Goal: Task Accomplishment & Management: Complete application form

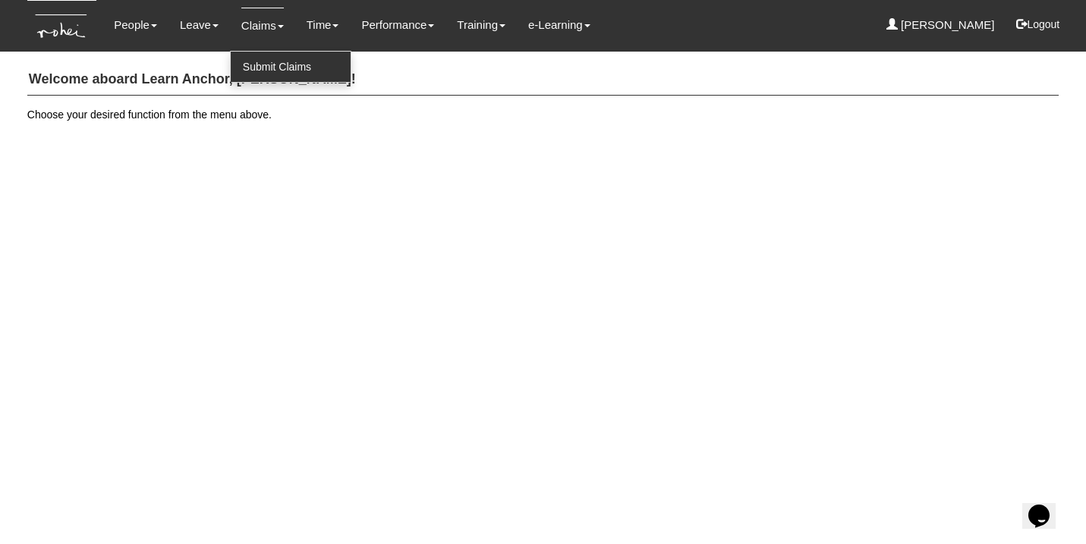
click at [265, 57] on link "Submit Claims" at bounding box center [291, 67] width 120 height 30
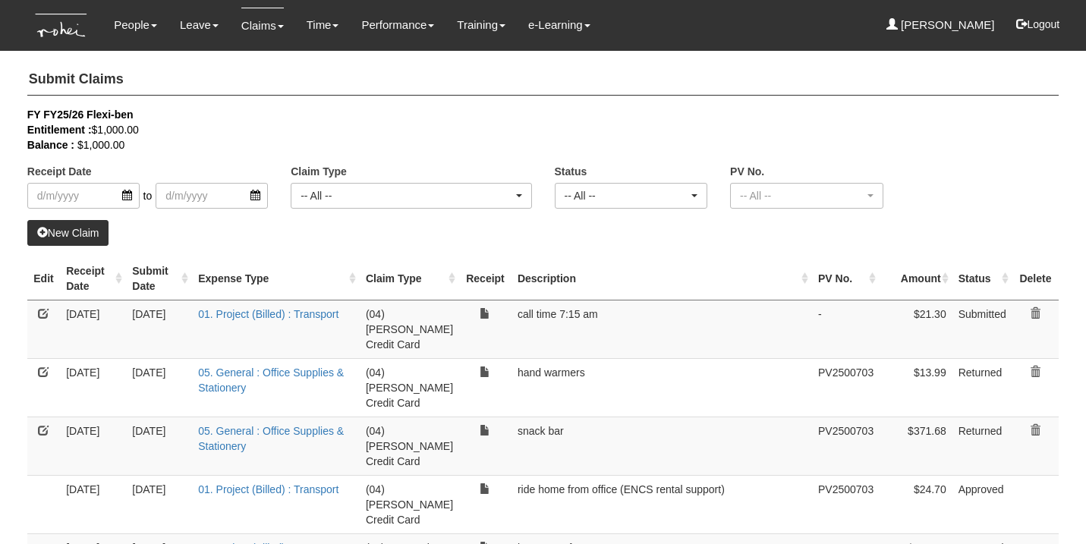
select select "50"
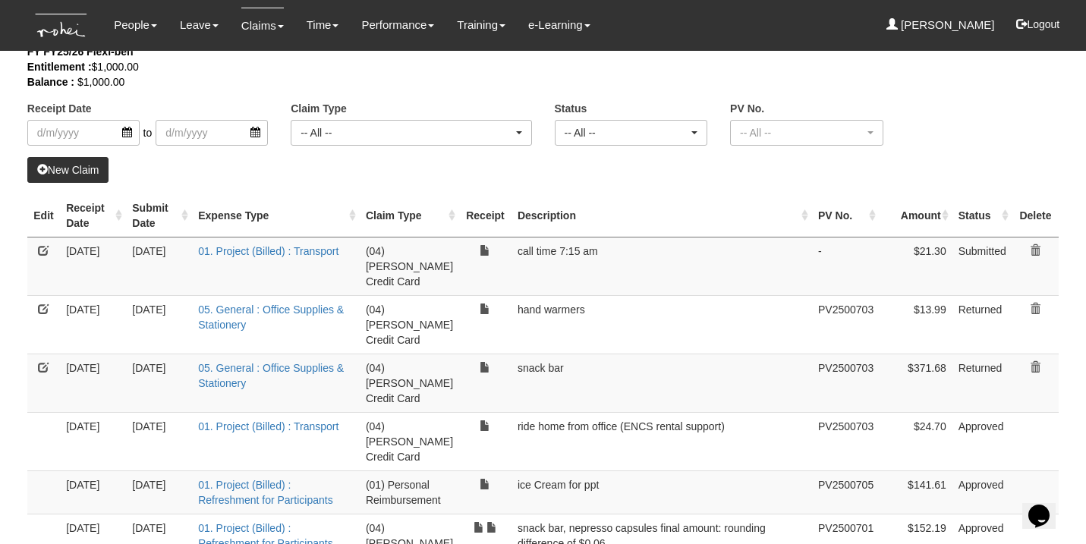
scroll to position [77, 0]
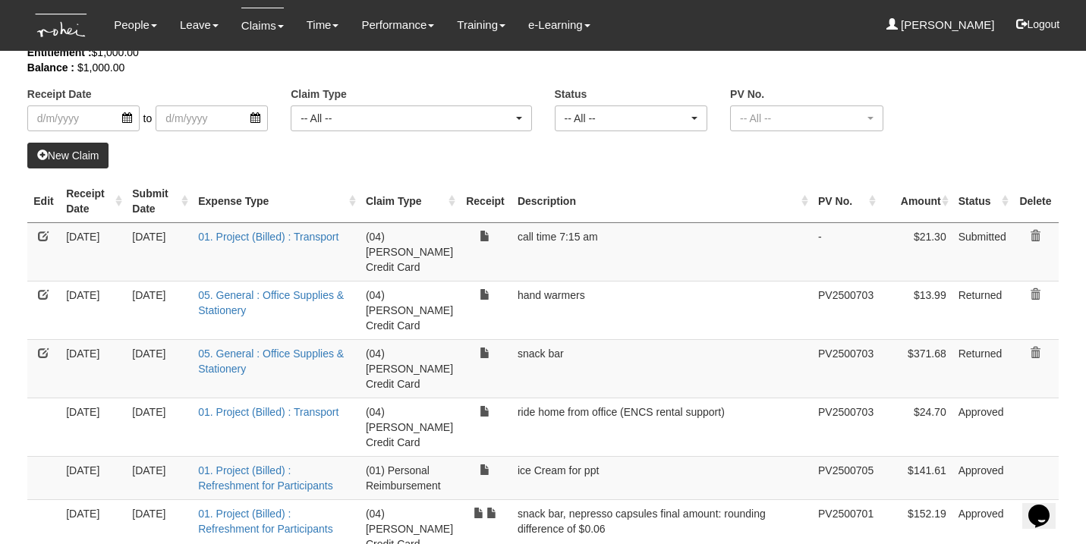
click at [43, 348] on link at bounding box center [43, 353] width 11 height 11
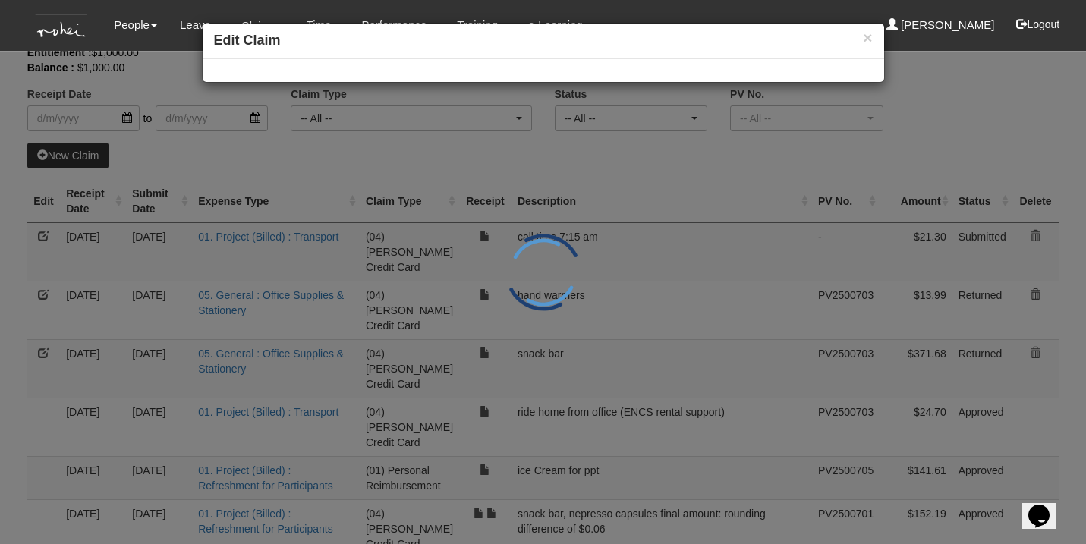
click at [43, 320] on div "× Edit Claim" at bounding box center [543, 272] width 1086 height 544
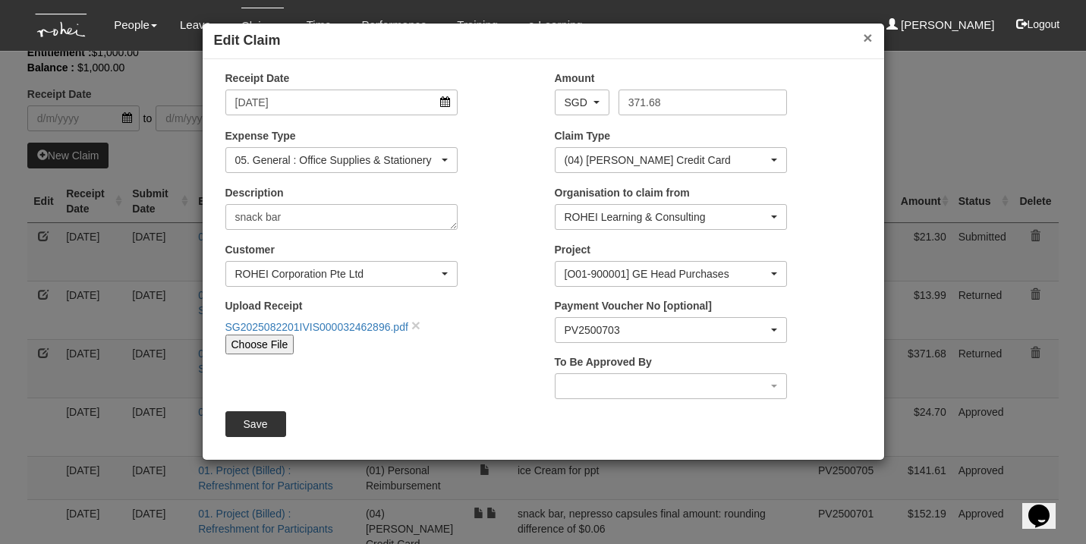
click at [865, 43] on button "×" at bounding box center [867, 38] width 9 height 16
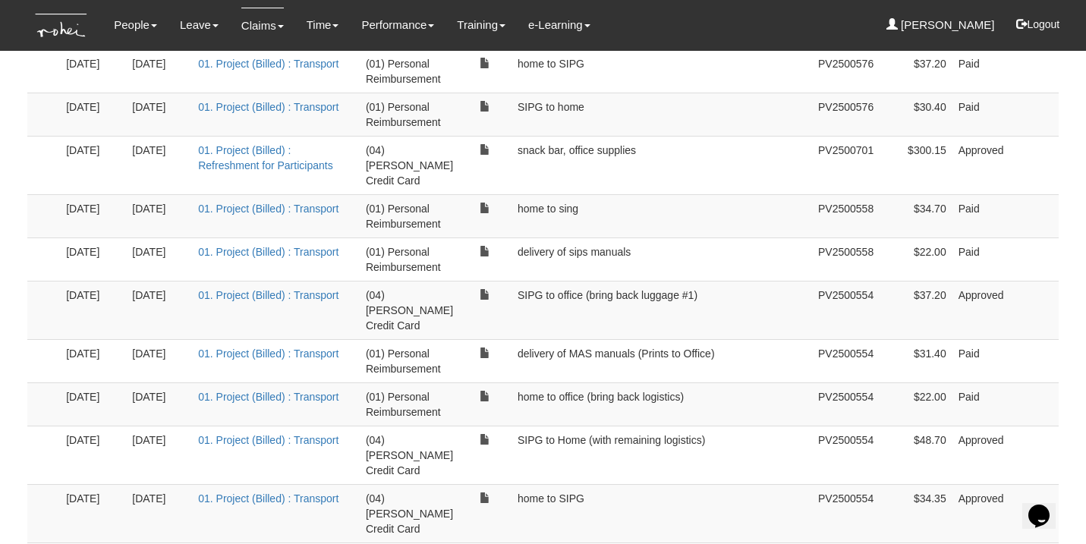
scroll to position [1128, 0]
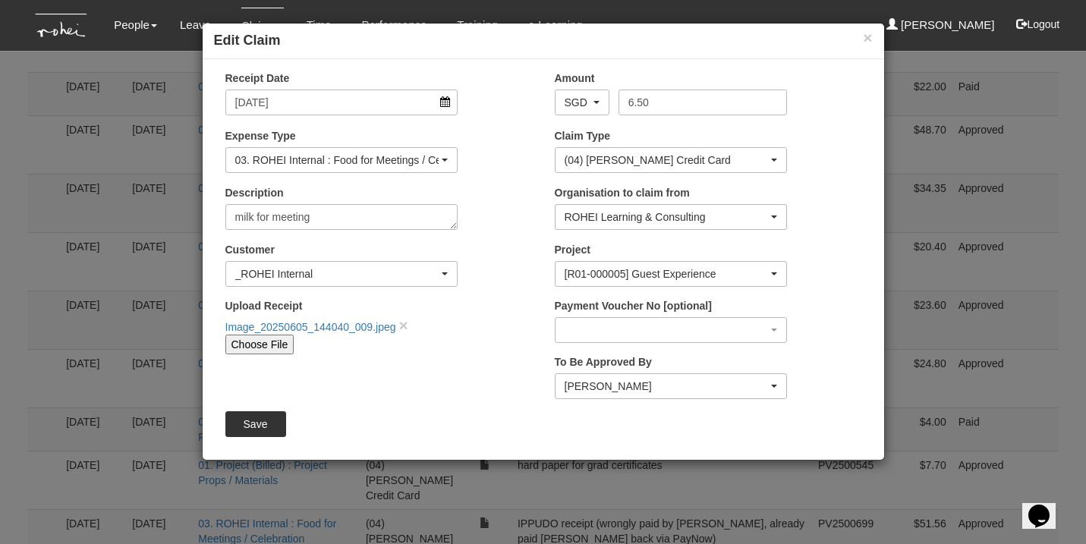
click at [631, 263] on div "[R01-000005] Guest Experience" at bounding box center [672, 274] width 232 height 24
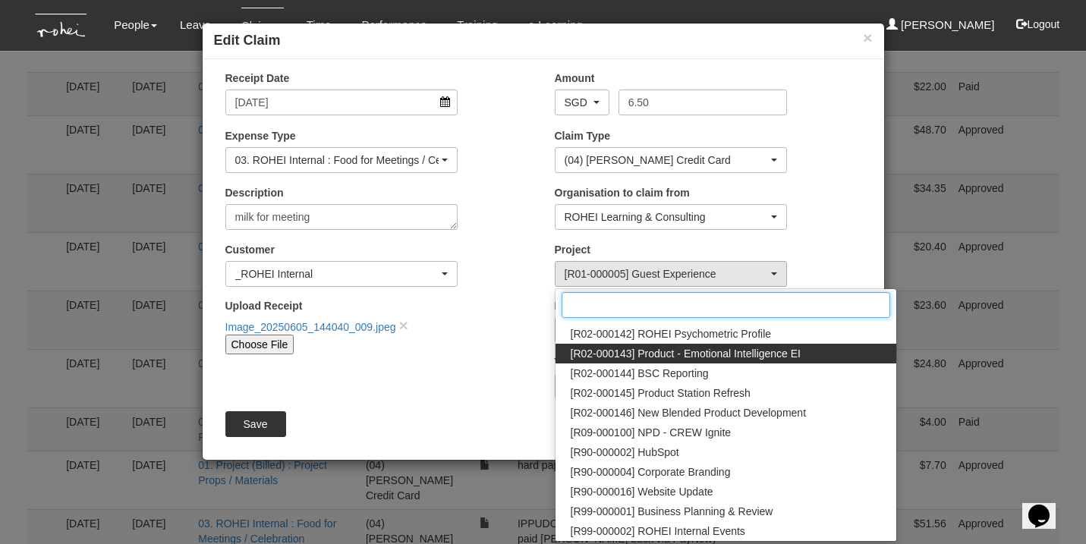
scroll to position [708, 0]
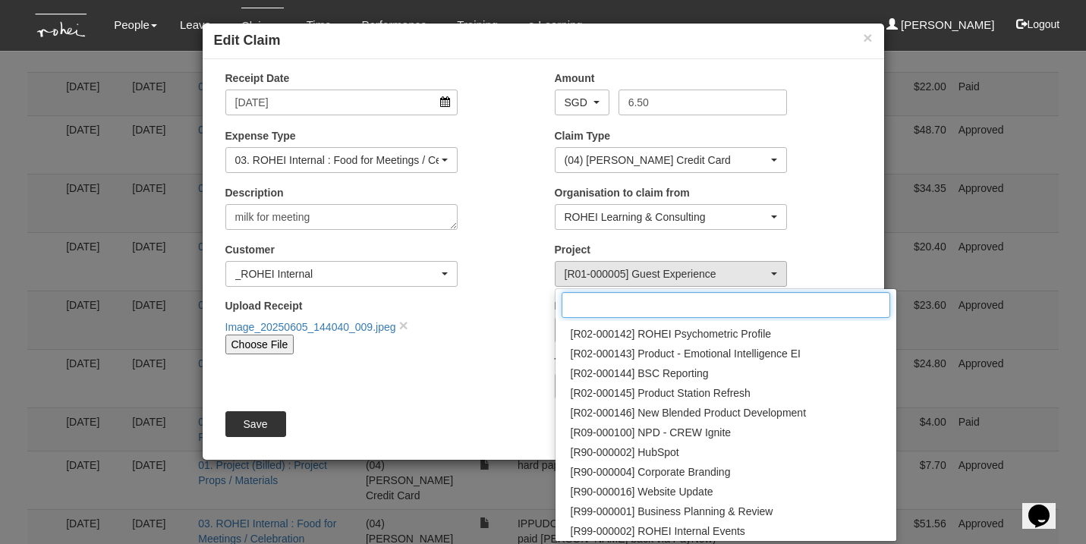
click at [669, 301] on input "Search" at bounding box center [726, 305] width 329 height 26
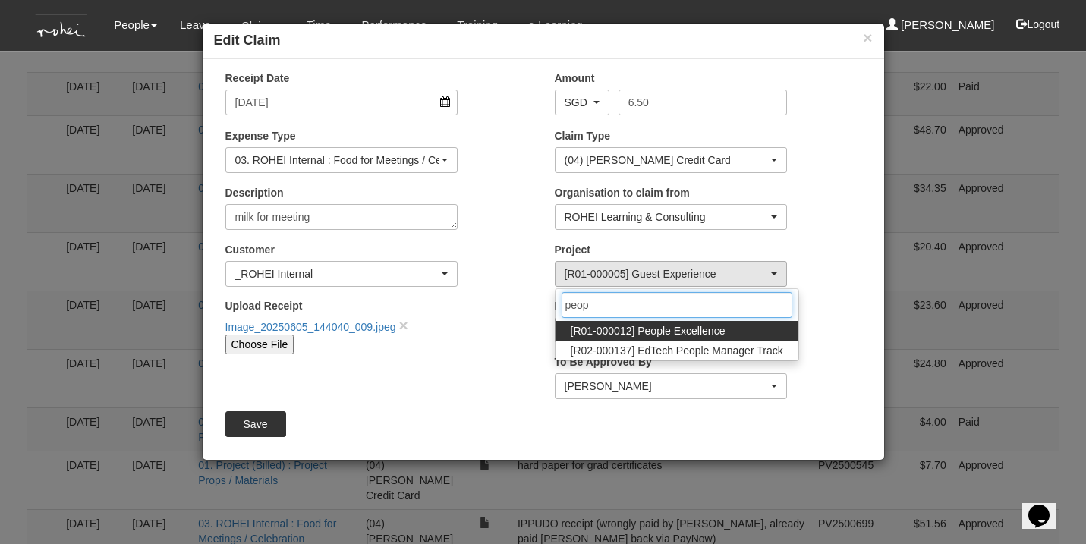
type input "people"
drag, startPoint x: 669, startPoint y: 301, endPoint x: 668, endPoint y: 332, distance: 31.1
click at [668, 332] on span "[R01-000012] People Excellence" at bounding box center [648, 330] width 155 height 15
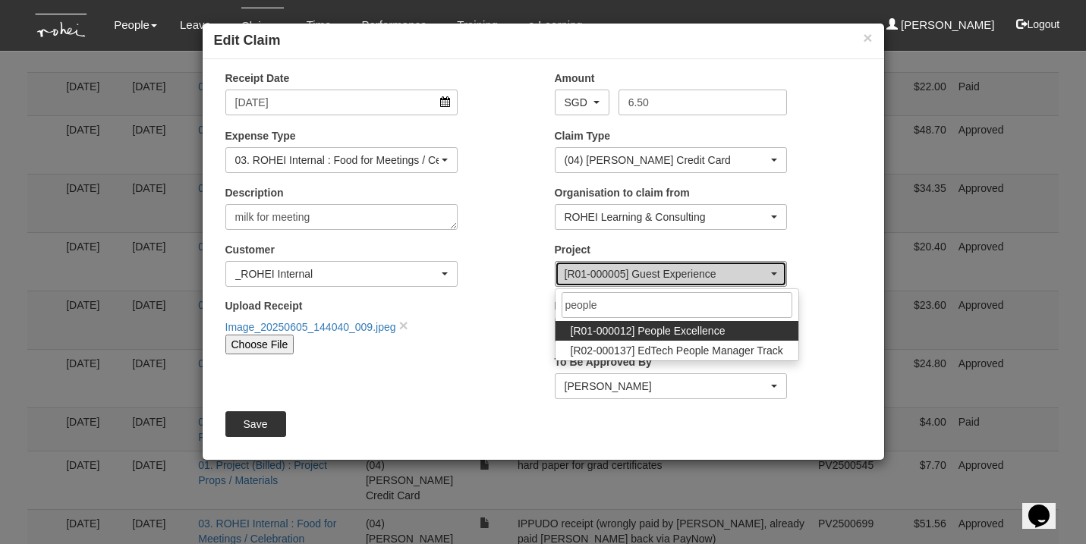
select select "1221"
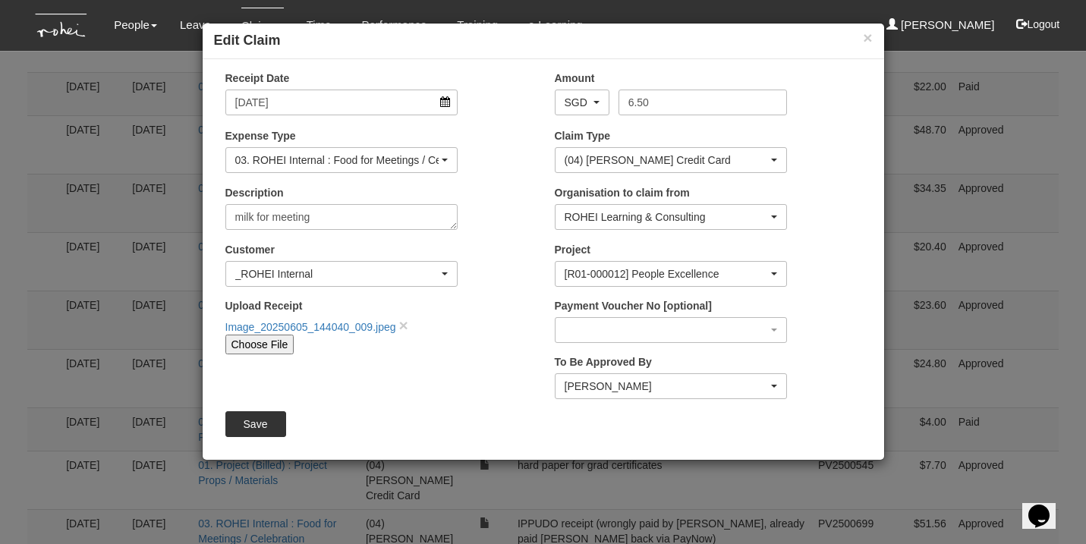
click at [580, 388] on div "[PERSON_NAME]" at bounding box center [667, 386] width 204 height 15
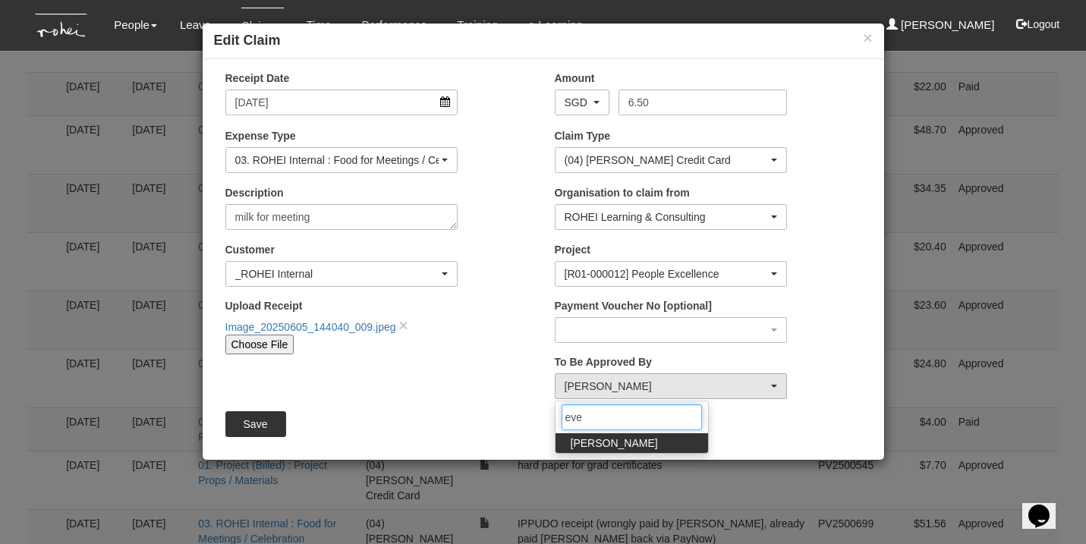
type input "eve"
click at [584, 443] on span "[PERSON_NAME]" at bounding box center [614, 443] width 87 height 15
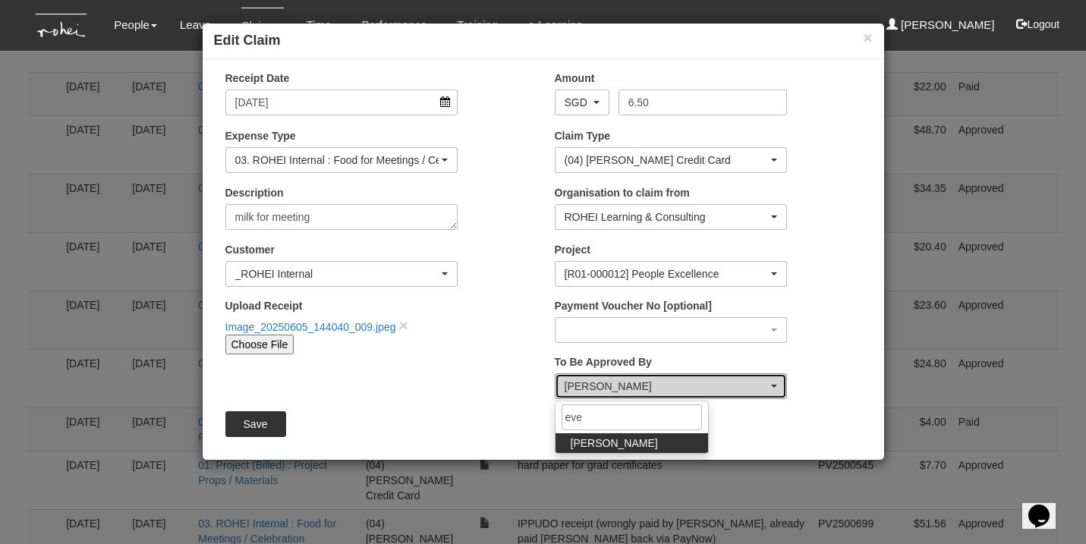
select select "924f1b2e-1f52-4a5a-a524-af1f71412b99"
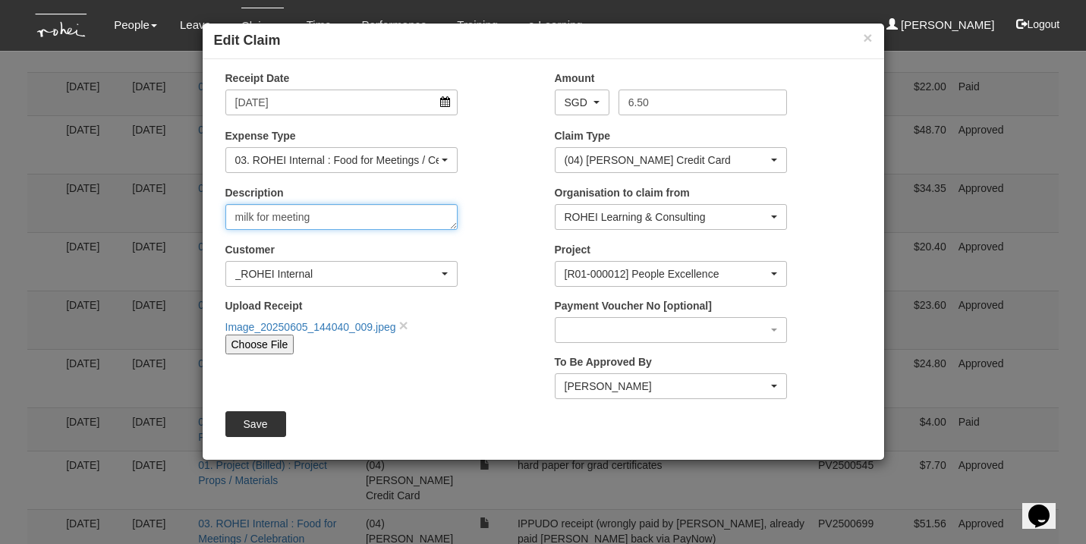
click at [326, 216] on textarea "milk for meeting" at bounding box center [341, 217] width 233 height 26
type textarea "milk for office"
click at [254, 424] on input "Save" at bounding box center [255, 425] width 61 height 26
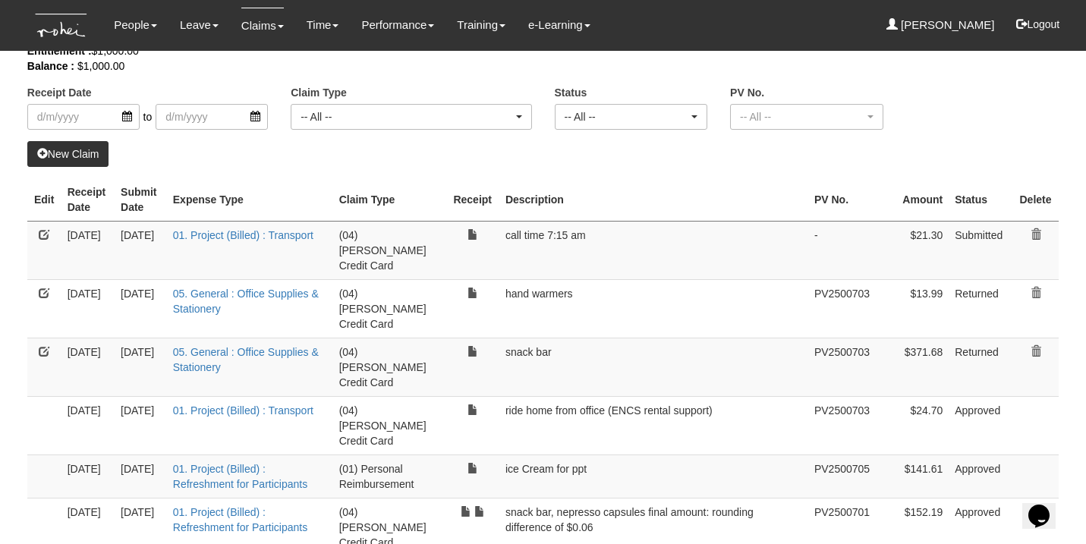
scroll to position [101, 0]
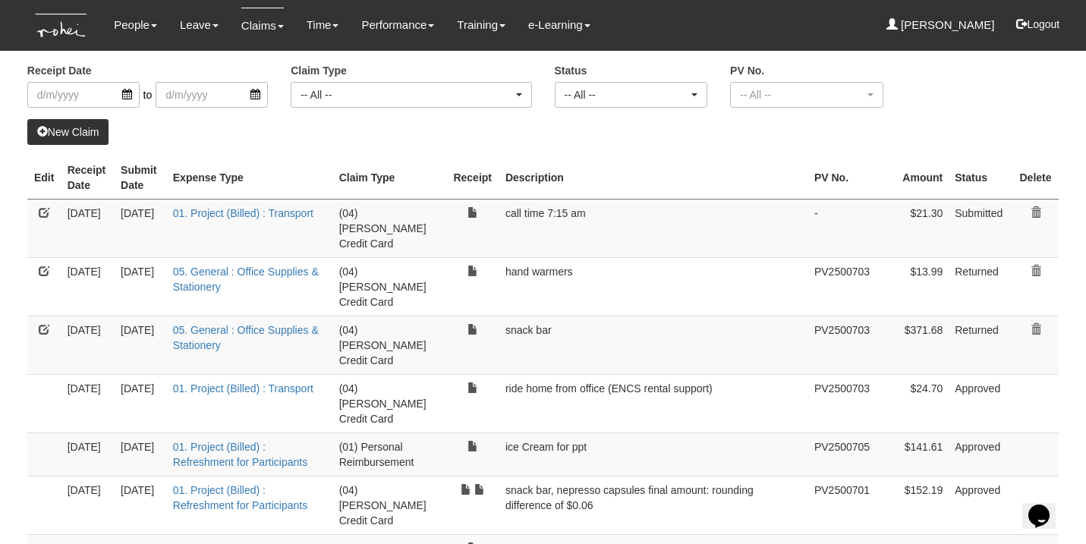
click at [40, 266] on link at bounding box center [44, 271] width 11 height 11
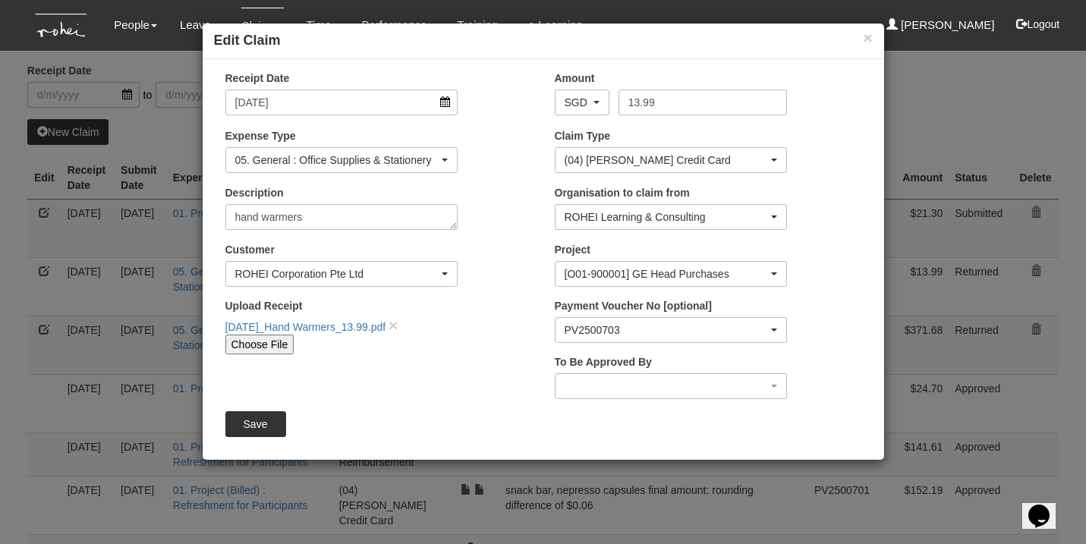
select select "50"
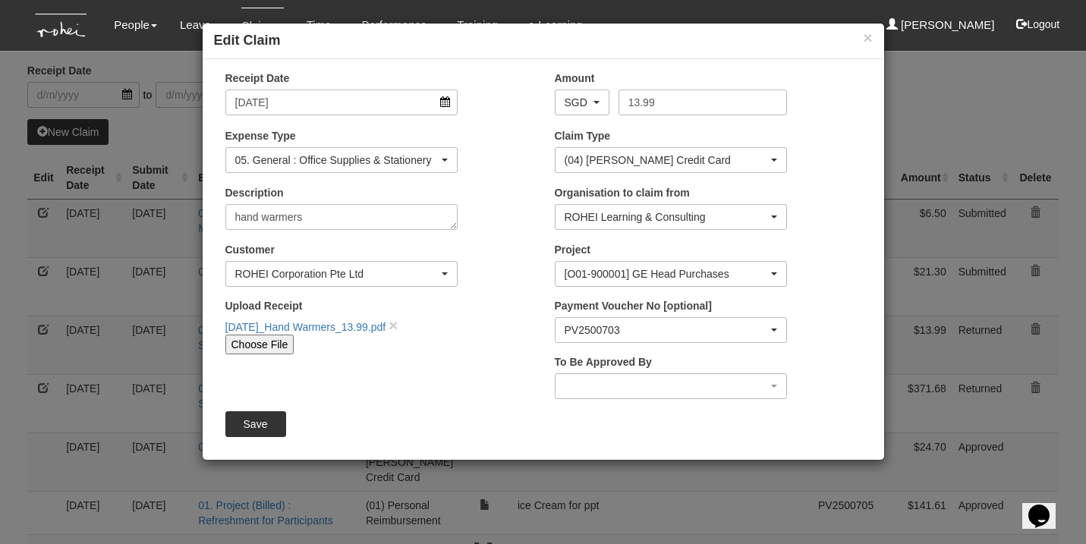
click at [358, 156] on div "05. General : Office Supplies & Stationery" at bounding box center [337, 160] width 204 height 15
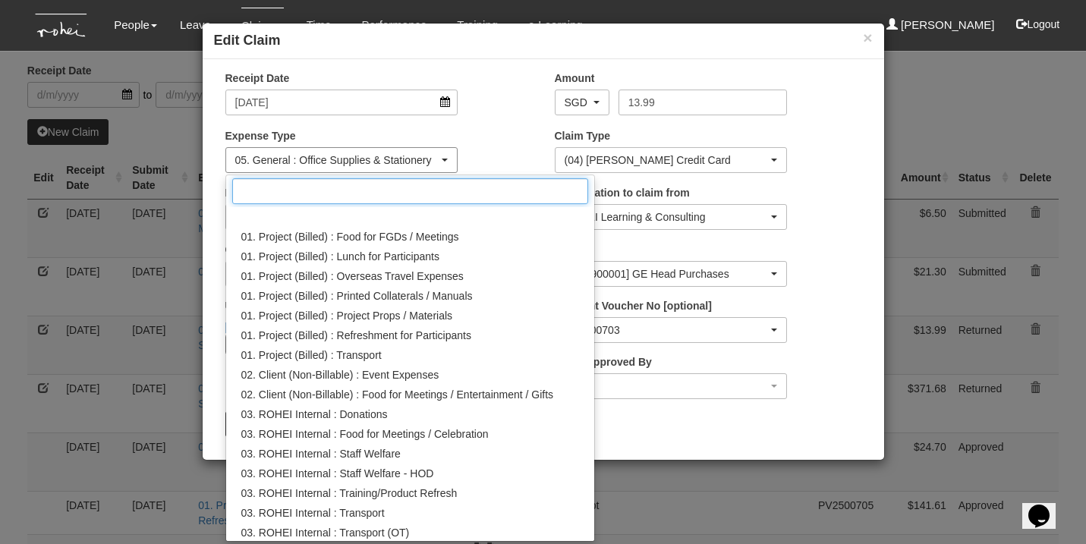
scroll to position [396, 0]
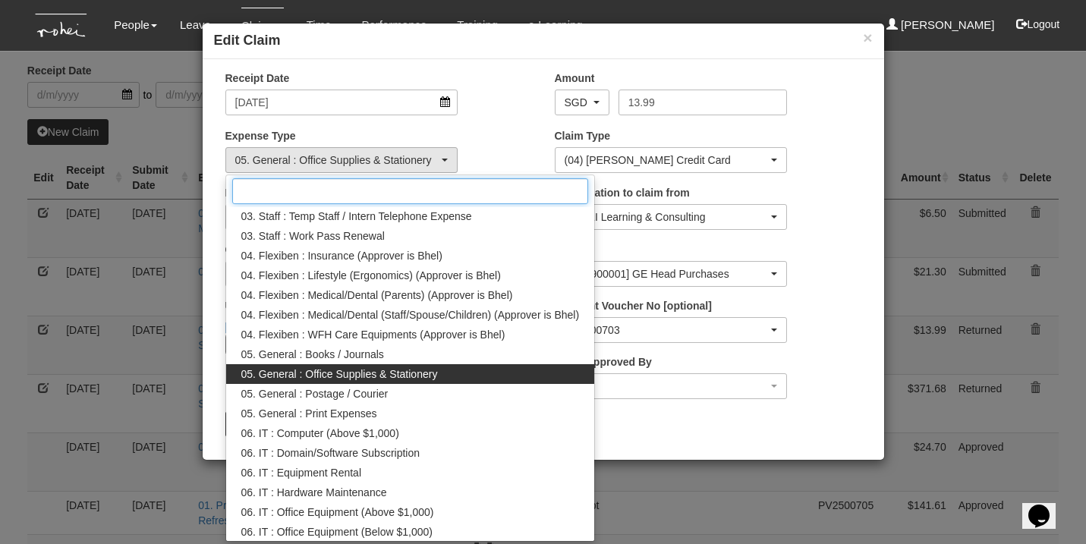
click at [357, 181] on input "Search" at bounding box center [410, 191] width 357 height 26
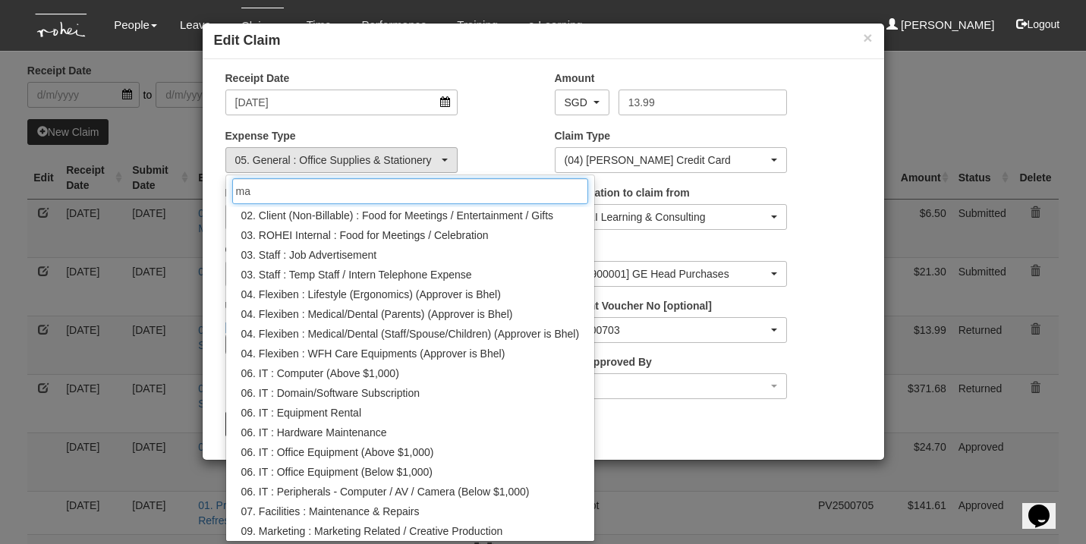
scroll to position [0, 0]
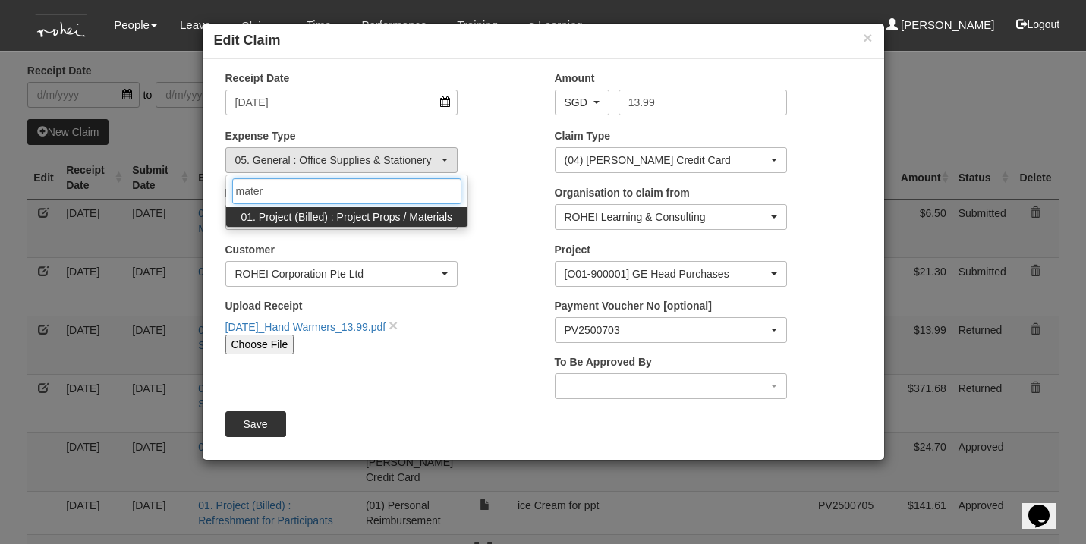
type input "mater"
click at [411, 219] on span "01. Project (Billed) : Project Props / Materials" at bounding box center [347, 217] width 212 height 15
select select "134"
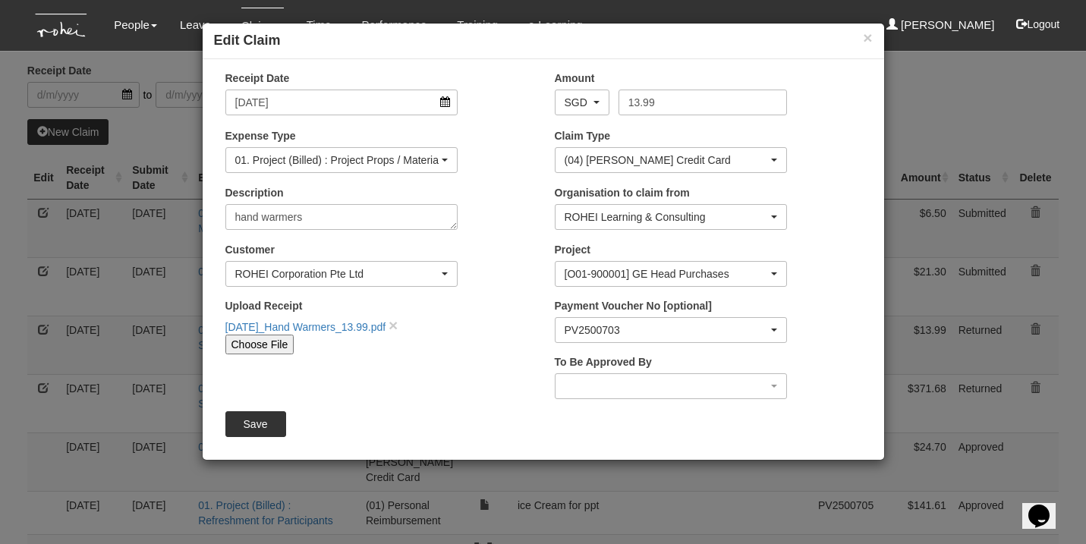
click at [254, 433] on input "Save" at bounding box center [255, 425] width 61 height 26
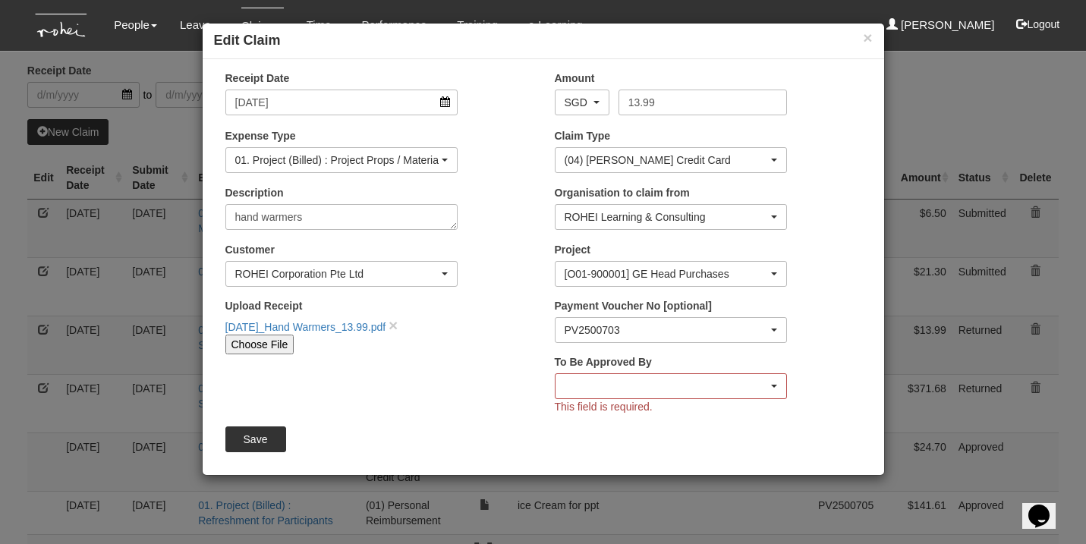
click at [598, 390] on div "button" at bounding box center [672, 386] width 232 height 24
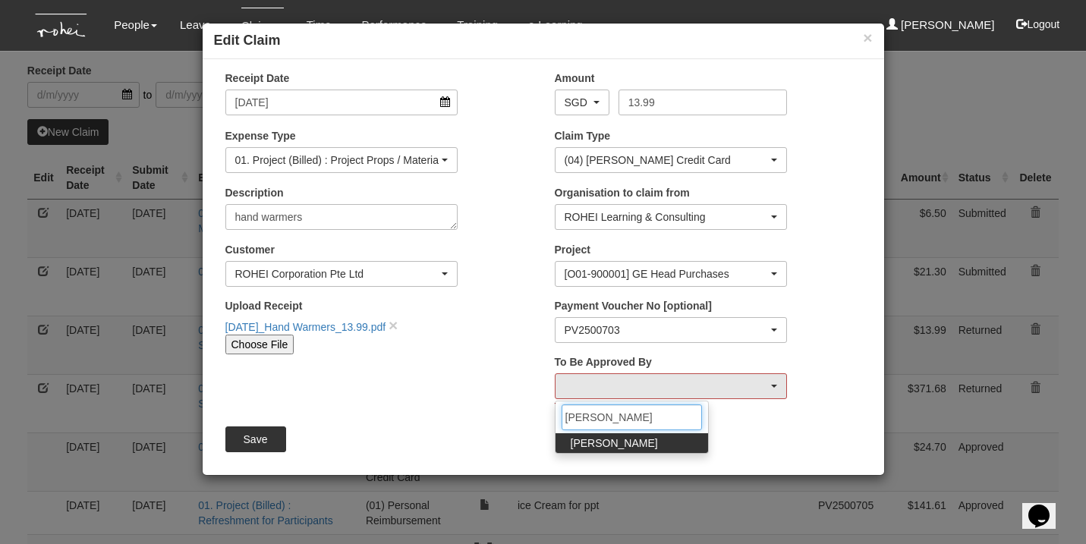
type input "[PERSON_NAME]"
click at [607, 444] on span "[PERSON_NAME]" at bounding box center [614, 443] width 87 height 15
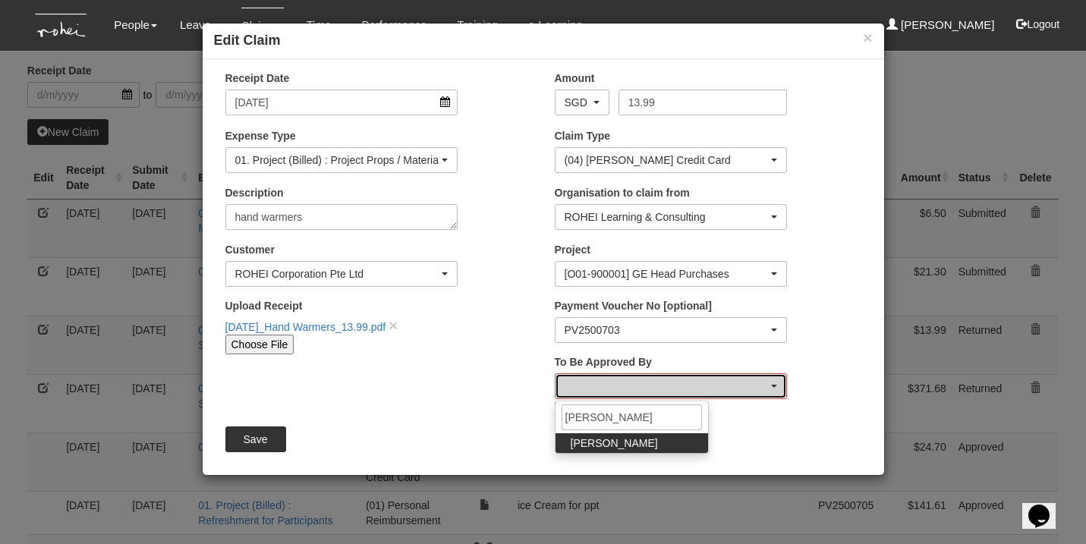
select select "5a253378-523a-4c52-9c83-550f69dab0df"
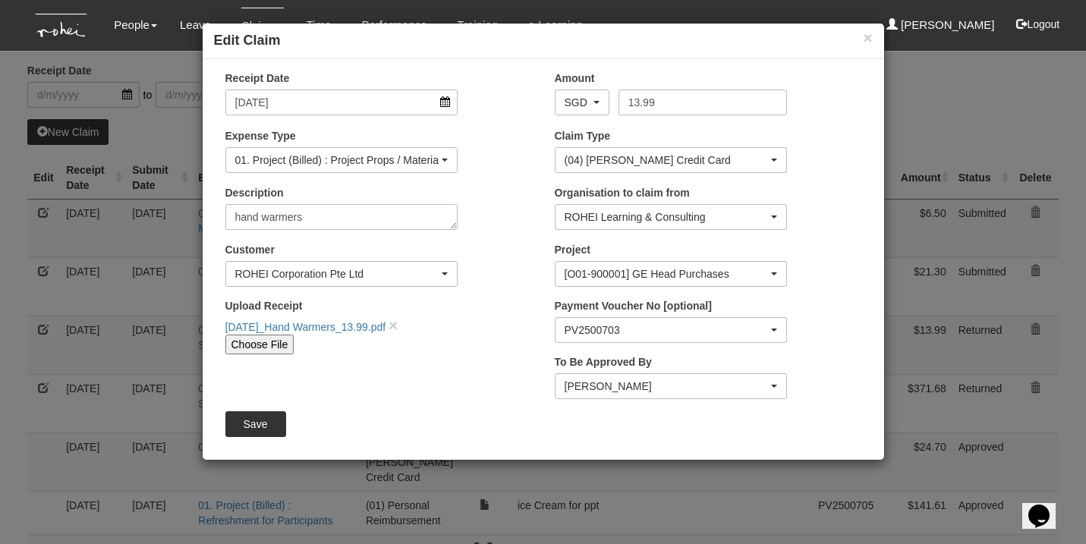
click at [260, 431] on input "Save" at bounding box center [255, 425] width 61 height 26
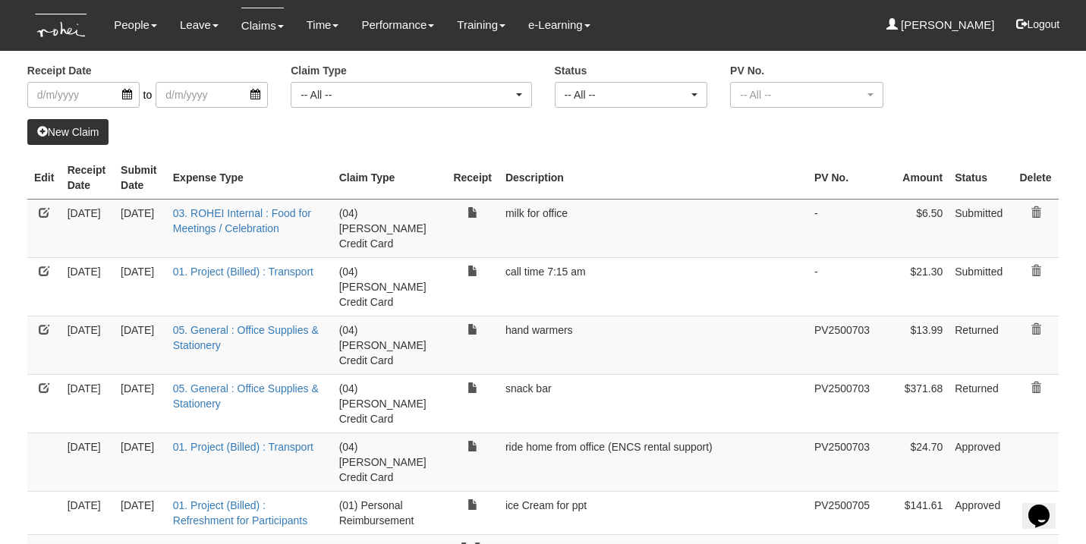
click at [46, 383] on link at bounding box center [44, 388] width 11 height 11
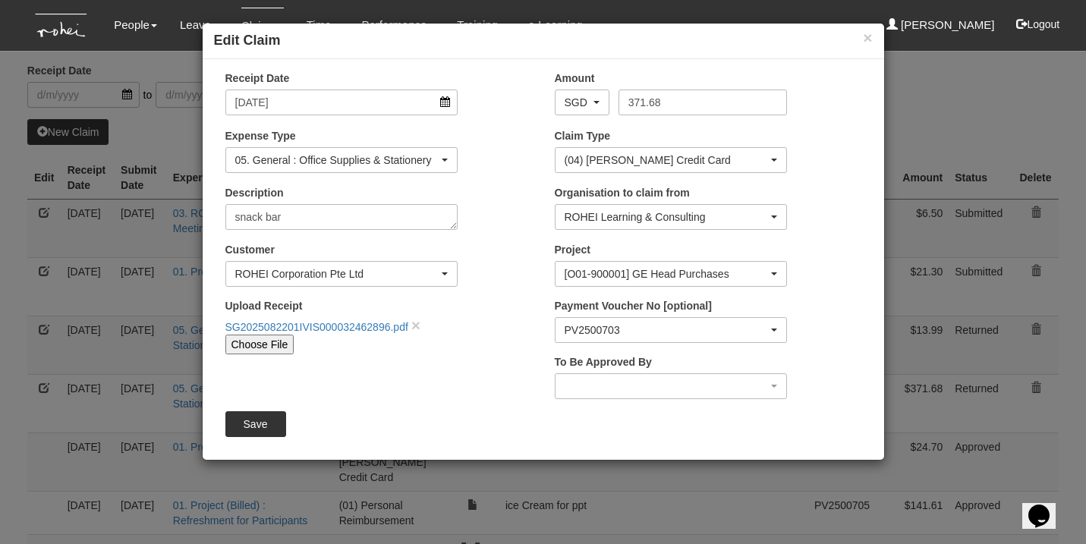
click at [332, 167] on div "05. General : Office Supplies & Stationery" at bounding box center [342, 160] width 232 height 24
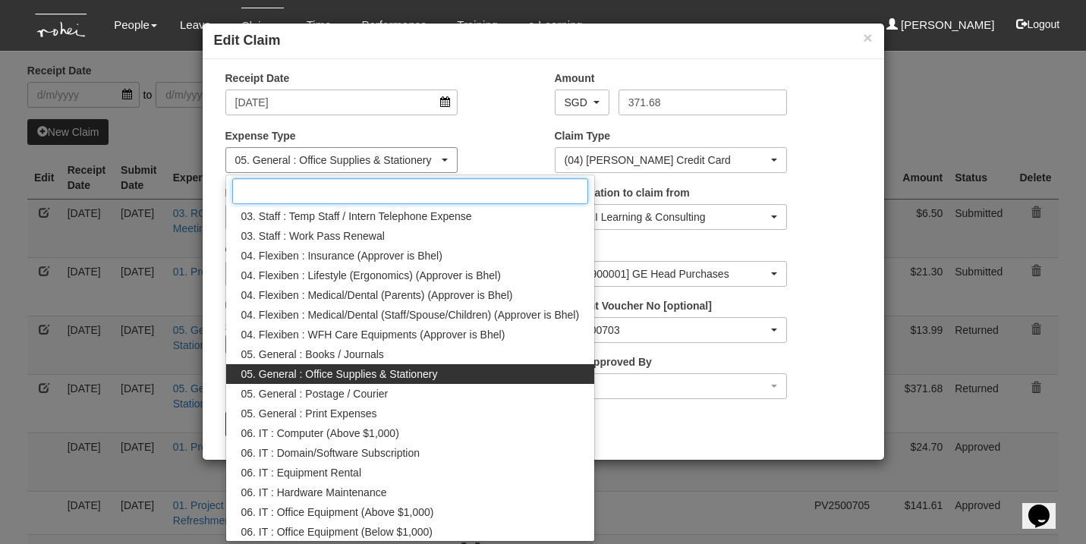
select select "50"
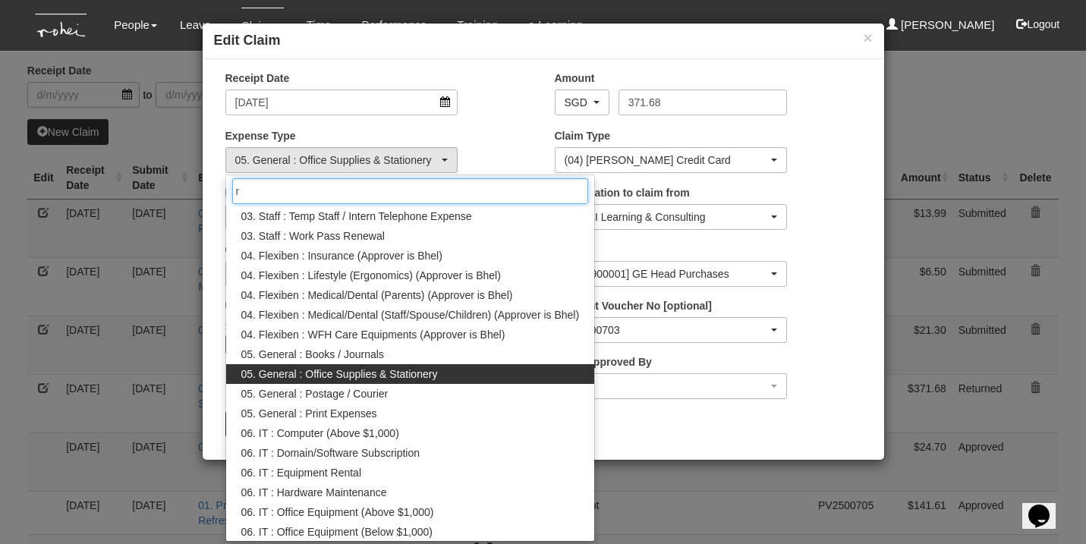
scroll to position [0, 0]
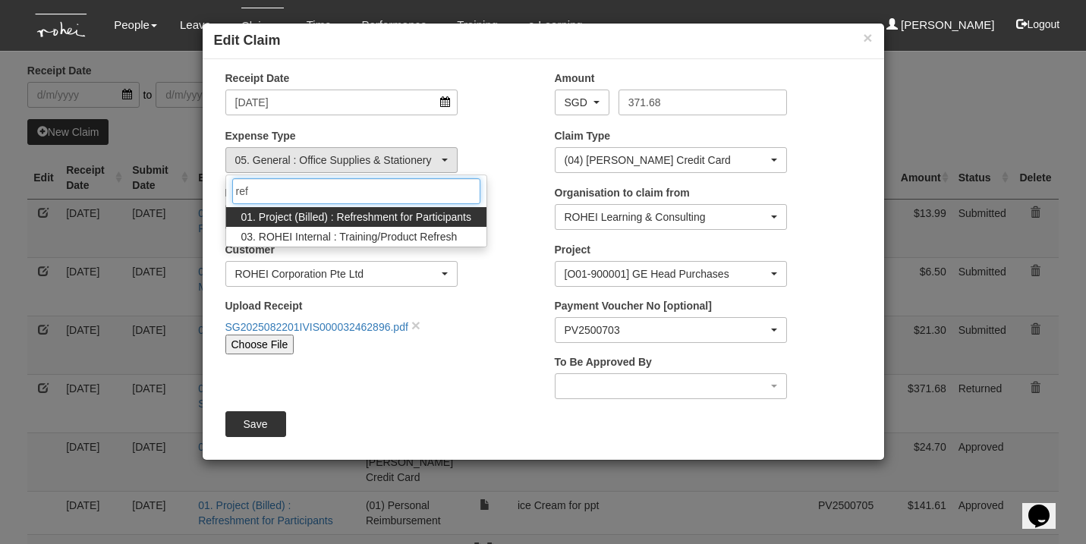
type input "ref"
click at [416, 213] on span "01. Project (Billed) : Refreshment for Participants" at bounding box center [356, 217] width 230 height 15
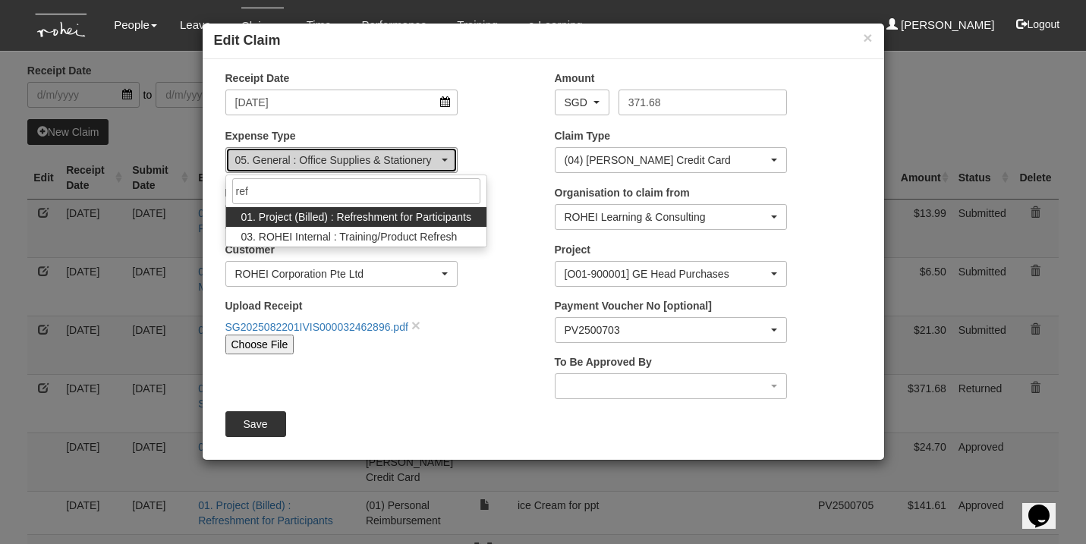
select select "133"
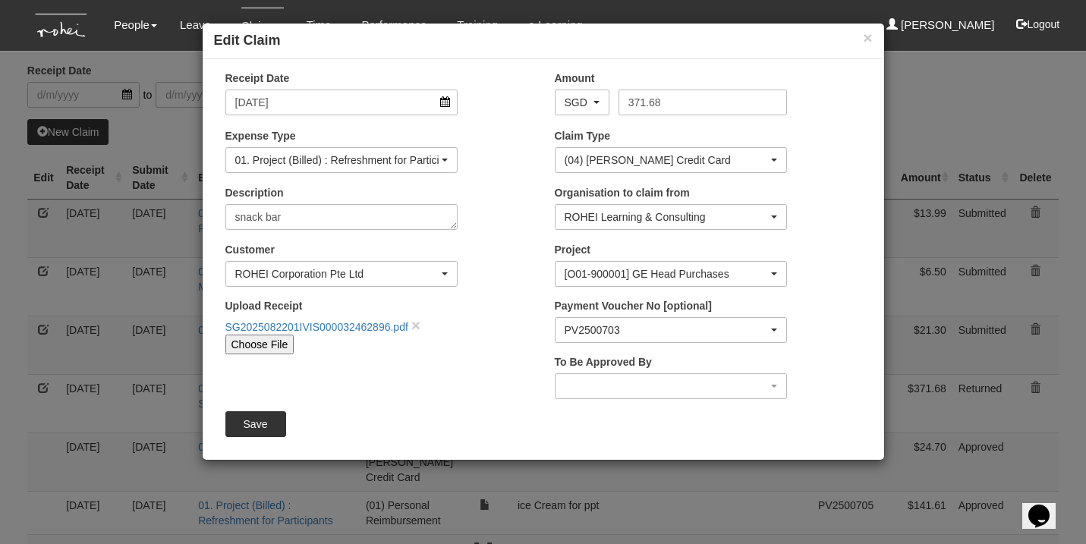
click at [268, 427] on input "Save" at bounding box center [255, 425] width 61 height 26
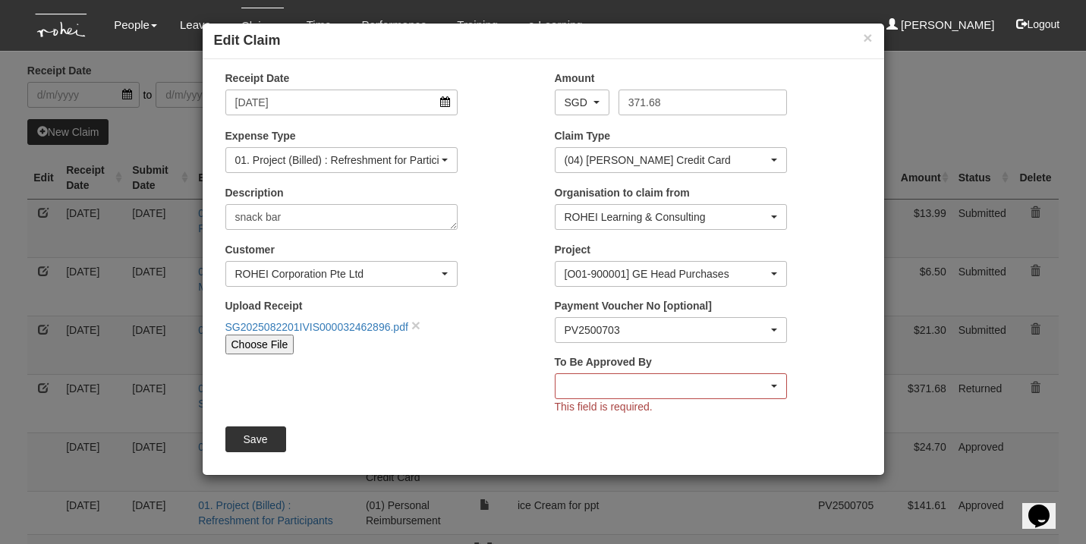
click at [657, 398] on button "button" at bounding box center [671, 387] width 233 height 26
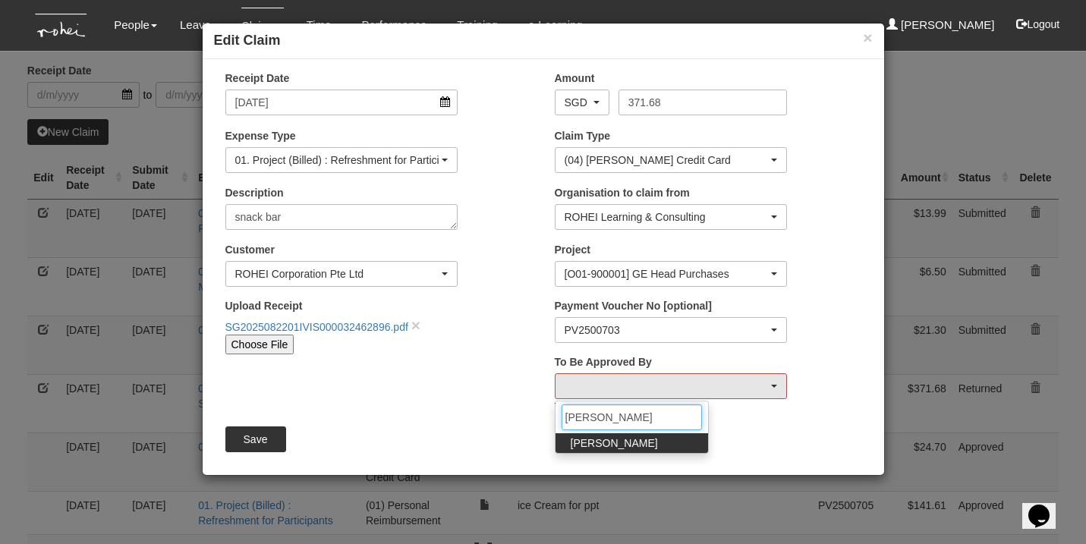
type input "[PERSON_NAME]"
click at [631, 443] on span "[PERSON_NAME]" at bounding box center [614, 443] width 87 height 15
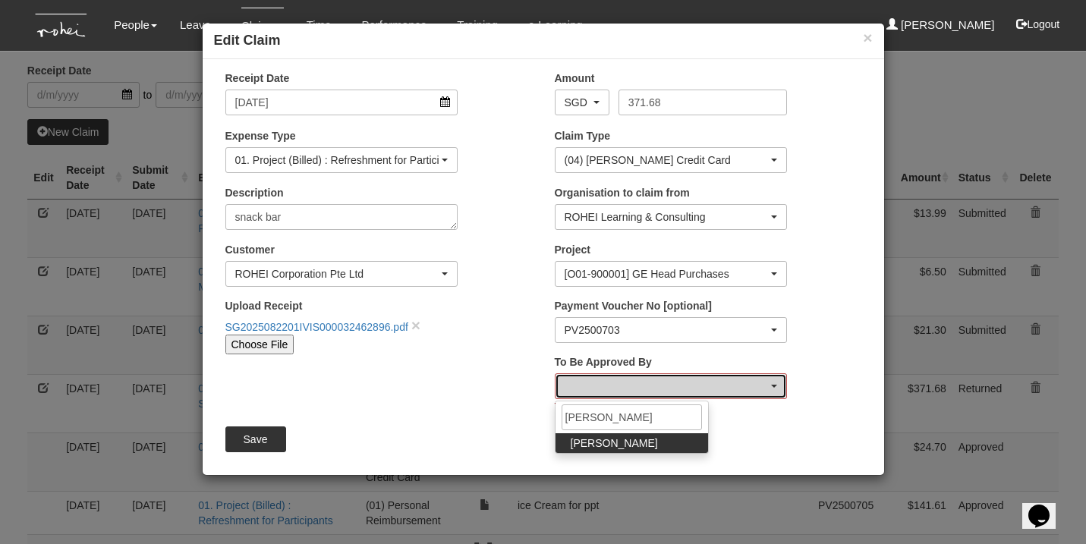
select select "5a253378-523a-4c52-9c83-550f69dab0df"
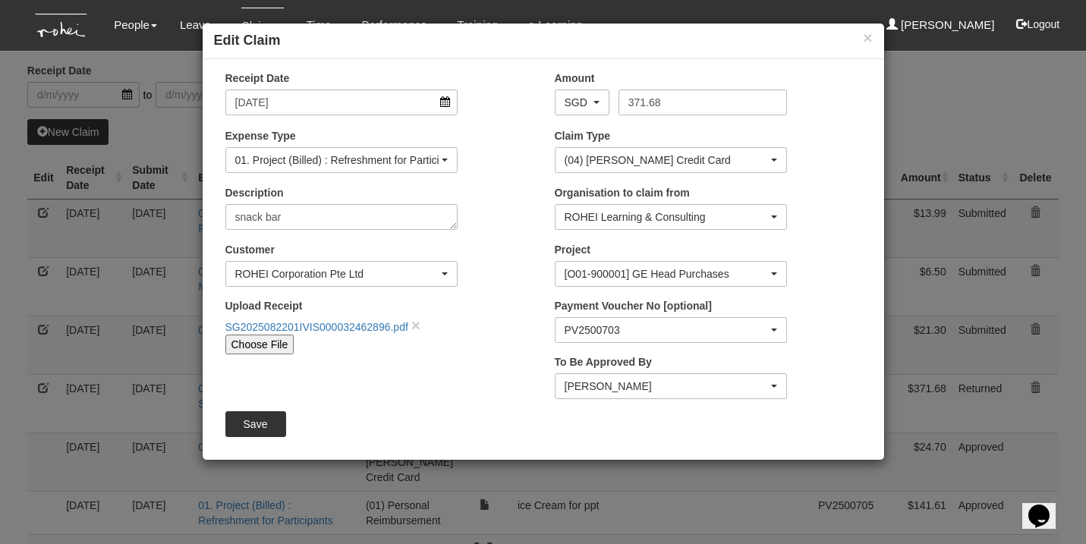
click at [256, 429] on input "Save" at bounding box center [255, 425] width 61 height 26
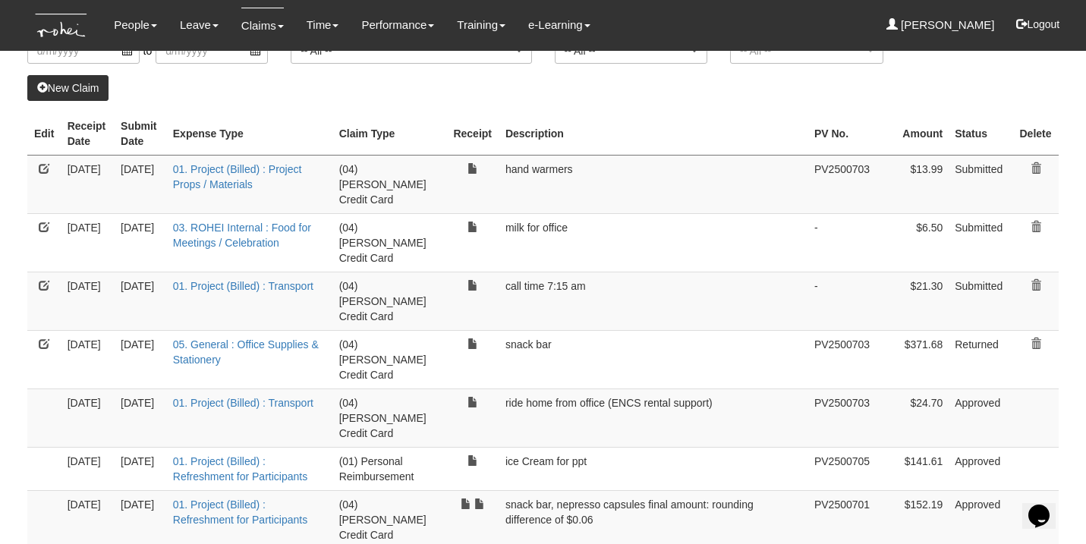
scroll to position [117, 0]
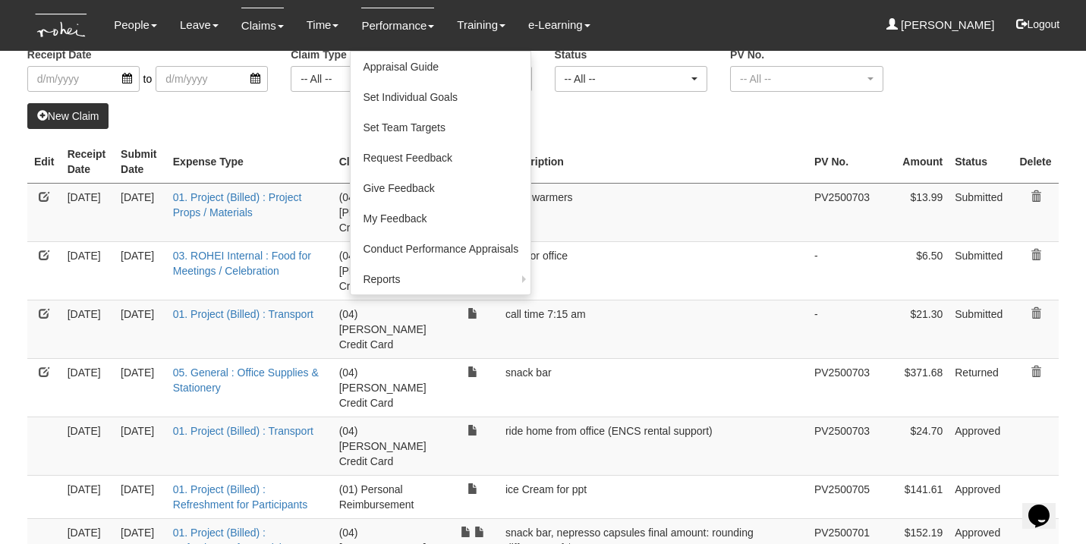
select select "50"
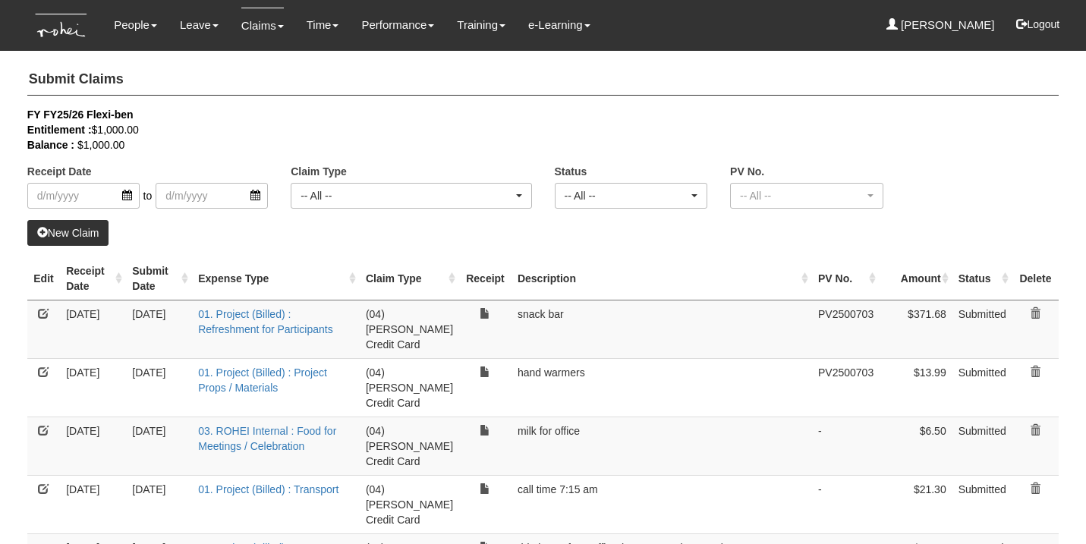
select select "50"
